Goal: Find specific page/section: Find specific page/section

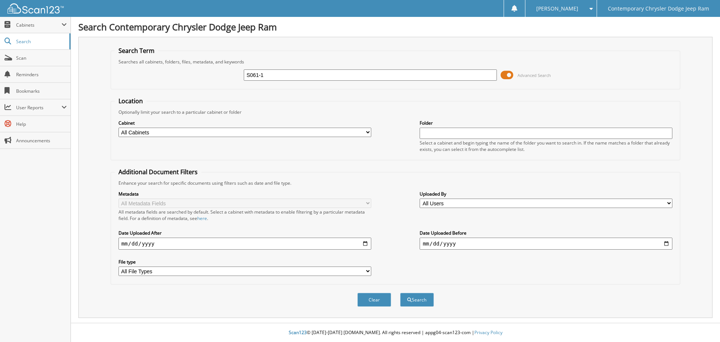
type input "S061-1"
click at [400, 292] on button "Search" at bounding box center [417, 299] width 34 height 14
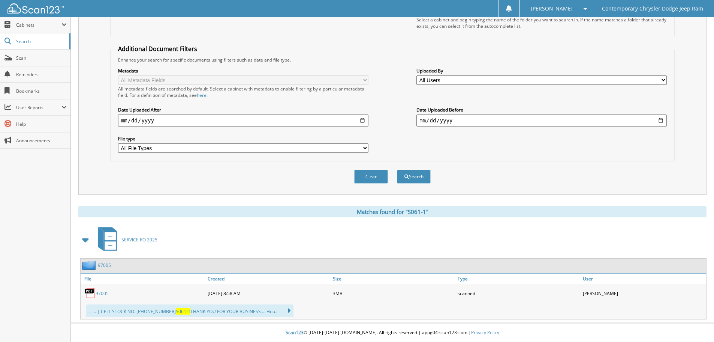
scroll to position [123, 0]
click at [102, 293] on link "97005" at bounding box center [102, 293] width 13 height 6
